Goal: Transaction & Acquisition: Purchase product/service

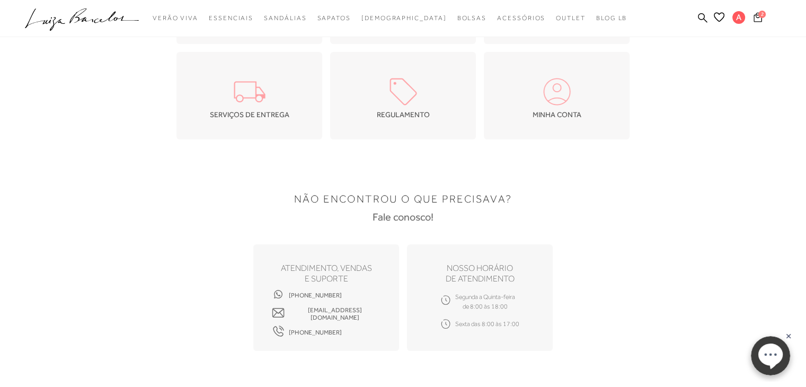
click at [761, 13] on span "2" at bounding box center [761, 14] width 7 height 7
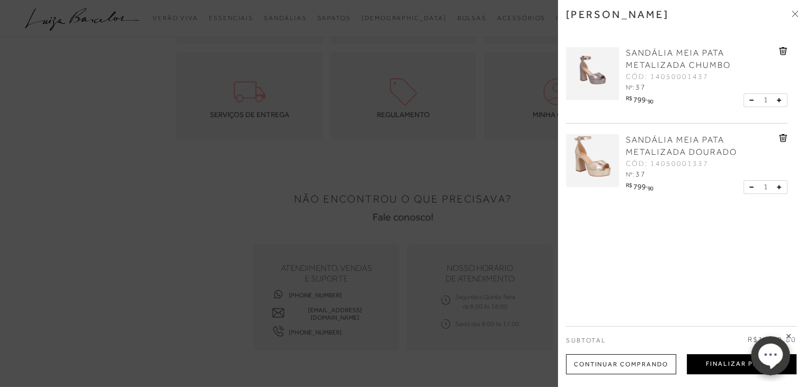
click at [726, 367] on button "Finalizar Pedido" at bounding box center [741, 364] width 110 height 20
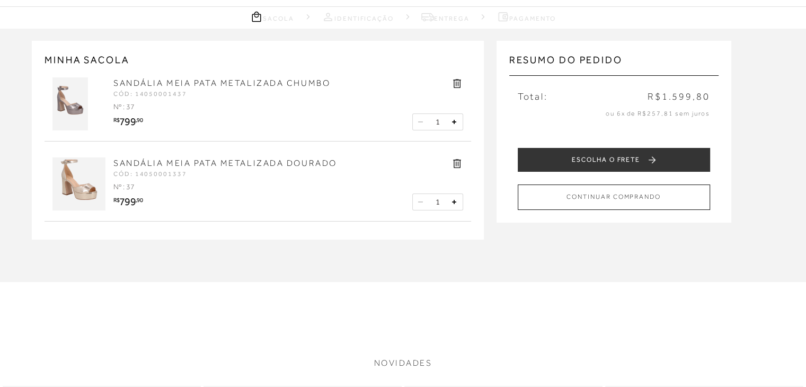
scroll to position [40, 0]
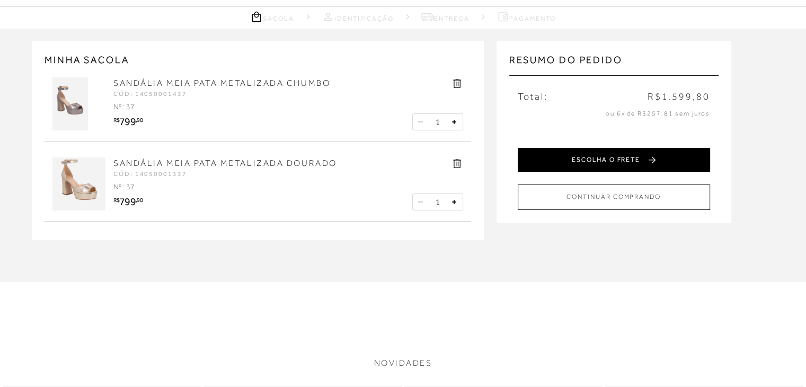
click at [601, 157] on button "ESCOLHA O FRETE" at bounding box center [613, 160] width 192 height 24
